Goal: Navigation & Orientation: Find specific page/section

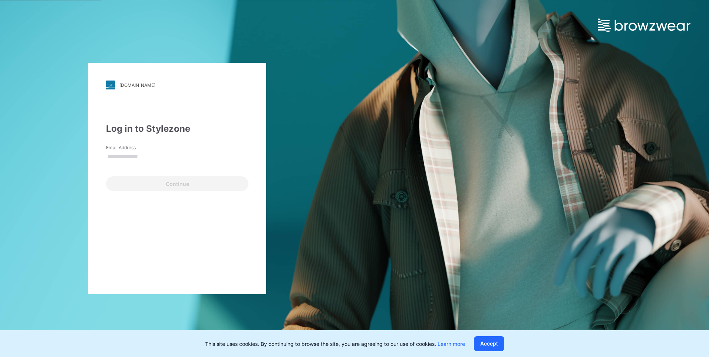
click at [125, 157] on input "Email Address" at bounding box center [177, 156] width 142 height 11
type input "**********"
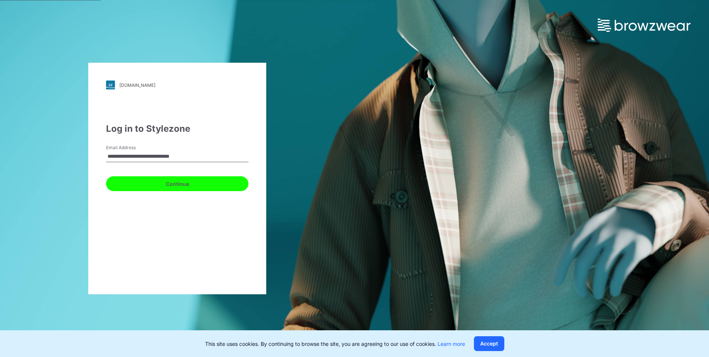
click at [155, 181] on button "Continue" at bounding box center [177, 183] width 142 height 15
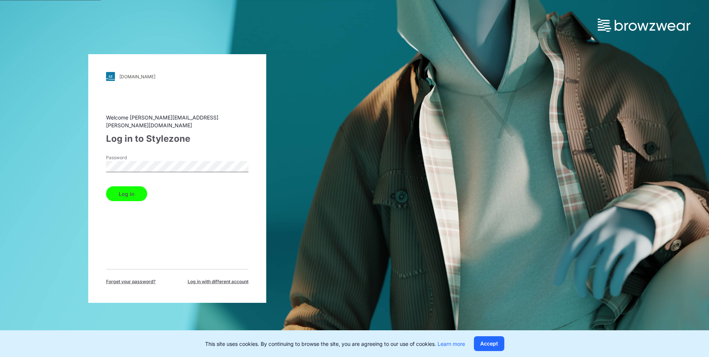
click at [125, 194] on button "Log in" at bounding box center [126, 193] width 41 height 15
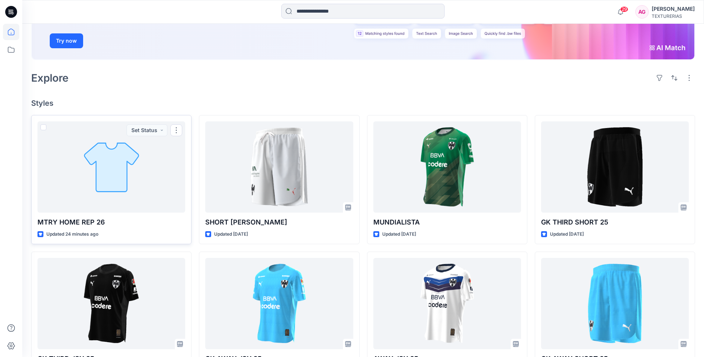
scroll to position [111, 0]
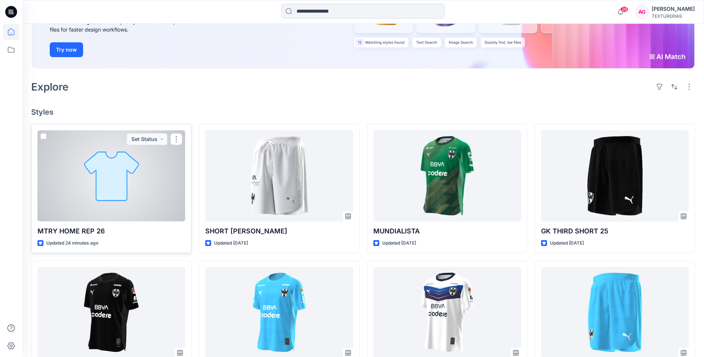
click at [152, 183] on div at bounding box center [111, 175] width 148 height 91
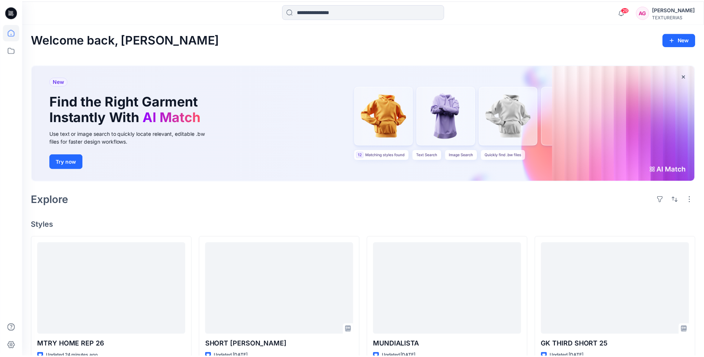
scroll to position [111, 0]
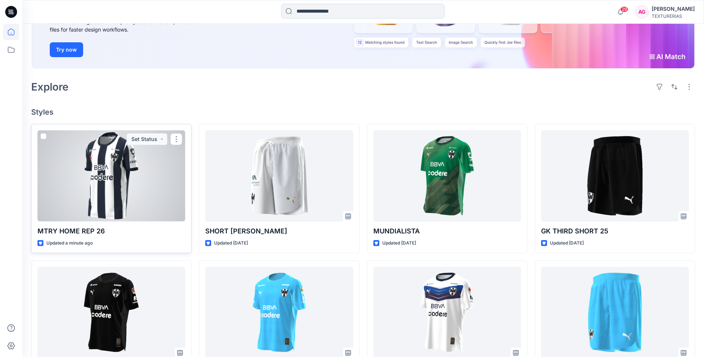
click at [151, 188] on div at bounding box center [111, 175] width 148 height 91
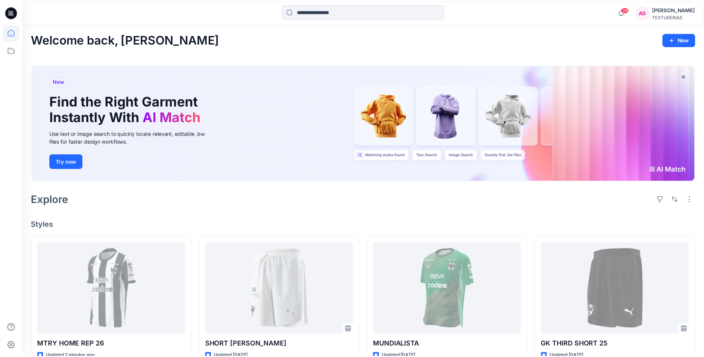
scroll to position [111, 0]
